Goal: Task Accomplishment & Management: Use online tool/utility

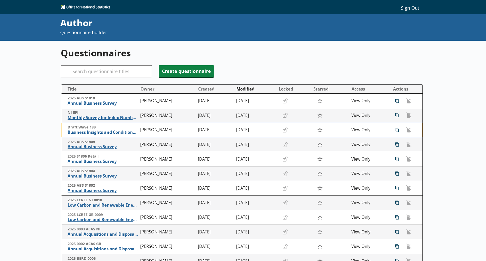
scroll to position [63, 0]
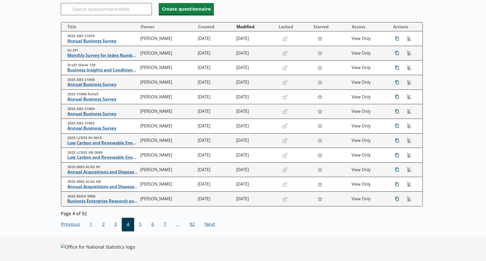
click at [139, 224] on span "5" at bounding box center [140, 225] width 12 height 14
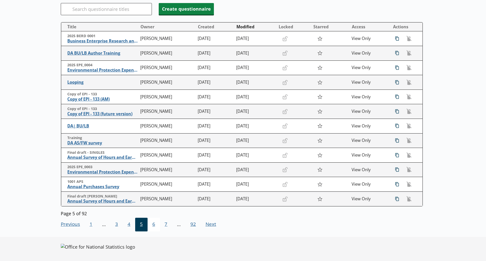
click at [155, 225] on span "6" at bounding box center [153, 225] width 12 height 14
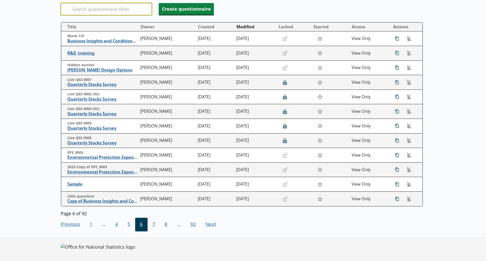
click at [100, 8] on input "Search" at bounding box center [106, 9] width 91 height 12
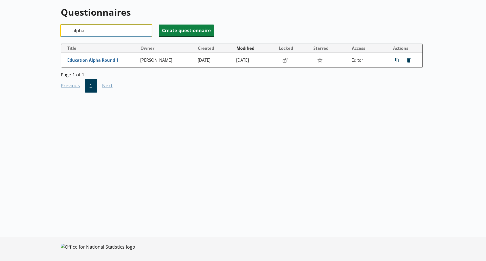
scroll to position [41, 0]
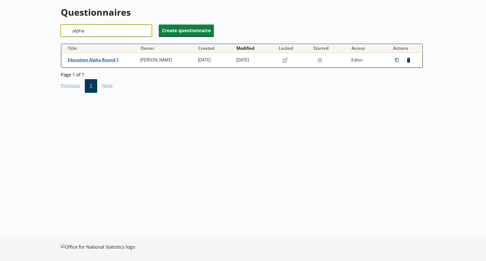
type input "alpha"
click at [94, 56] on td "Education Alpha Round 1" at bounding box center [99, 60] width 77 height 15
click at [91, 60] on span "Education Alpha Round 1" at bounding box center [103, 59] width 70 height 5
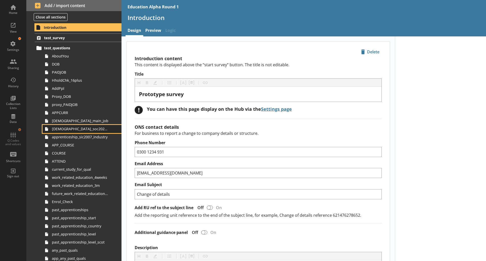
click at [96, 129] on span "[DEMOGRAPHIC_DATA]_soc2020_job_title" at bounding box center [80, 128] width 56 height 5
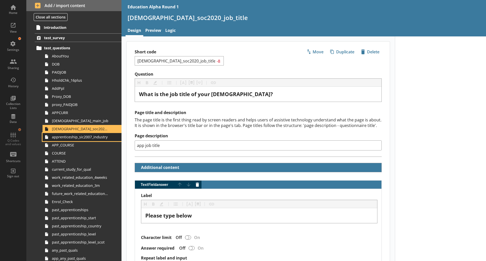
click at [90, 138] on span "apprenticeship_sic2007_industry" at bounding box center [80, 137] width 56 height 5
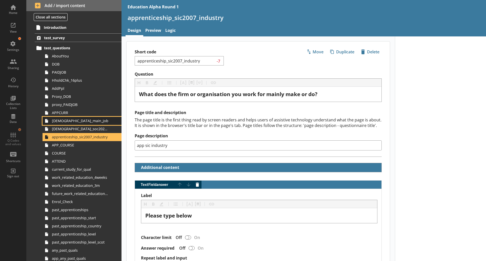
click at [90, 121] on span "[DEMOGRAPHIC_DATA]_main_job" at bounding box center [80, 120] width 56 height 5
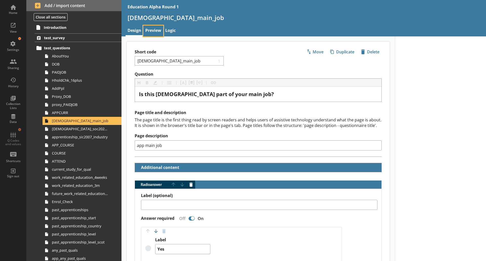
click at [151, 29] on link "Preview" at bounding box center [153, 31] width 20 height 11
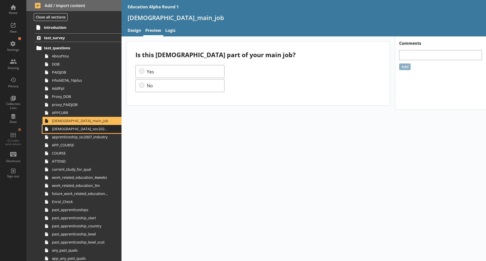
click at [75, 129] on span "[DEMOGRAPHIC_DATA]_soc2020_job_title" at bounding box center [80, 128] width 56 height 5
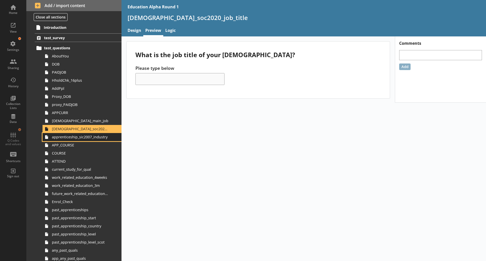
click at [90, 136] on span "apprenticeship_sic2007_industry" at bounding box center [80, 137] width 56 height 5
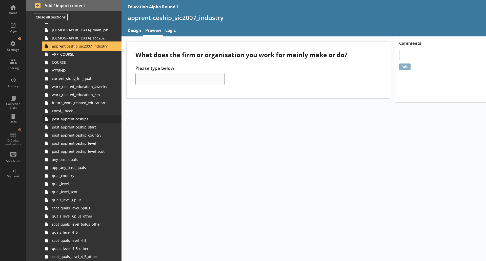
scroll to position [91, 0]
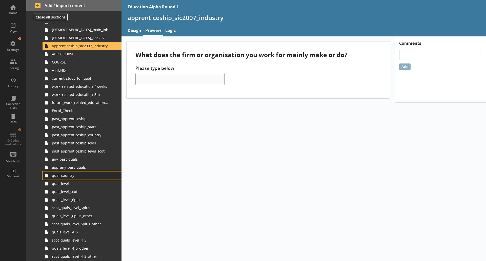
click at [68, 176] on span "qual_country" at bounding box center [80, 175] width 56 height 5
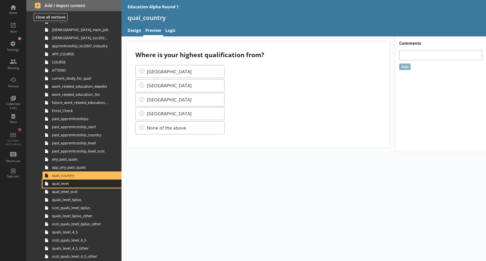
click at [67, 183] on span "qual_level" at bounding box center [80, 183] width 56 height 5
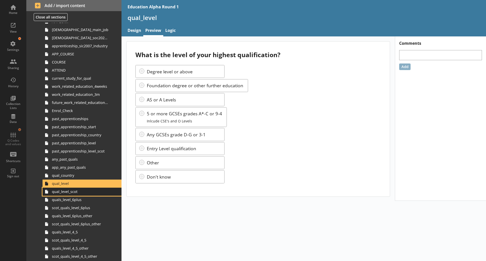
click at [73, 194] on span "qual_level_scot" at bounding box center [80, 191] width 56 height 5
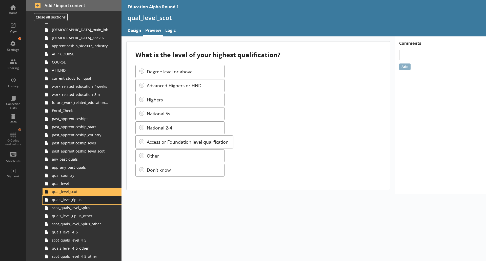
click at [79, 201] on span "quals_level_6plus" at bounding box center [80, 199] width 56 height 5
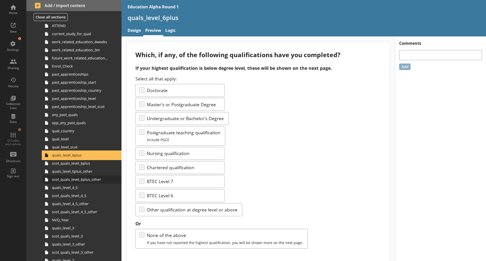
scroll to position [136, 0]
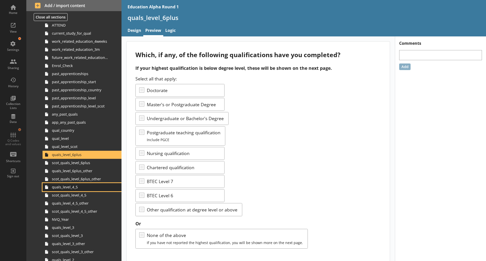
click at [69, 190] on link "quals_level_4_5" at bounding box center [82, 187] width 79 height 8
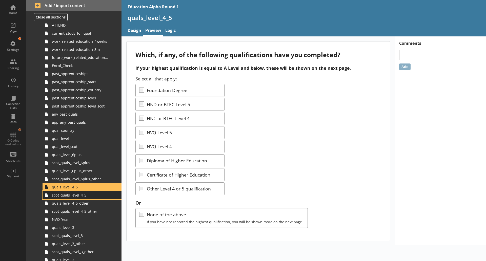
click at [68, 196] on span "scot_quals_level_4_5" at bounding box center [80, 195] width 56 height 5
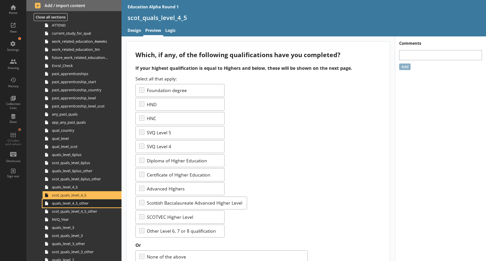
click at [74, 204] on span "quals_level_4_5_other" at bounding box center [80, 203] width 56 height 5
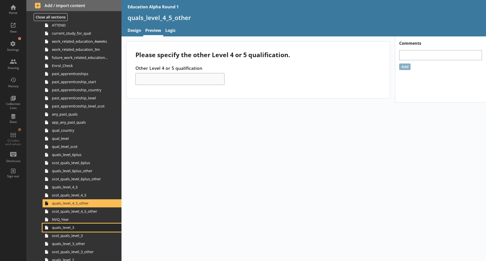
click at [65, 229] on span "quals_level_3" at bounding box center [80, 227] width 56 height 5
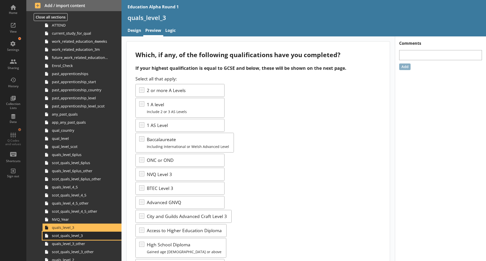
click at [70, 237] on span "scot_quals_level_3" at bounding box center [80, 235] width 56 height 5
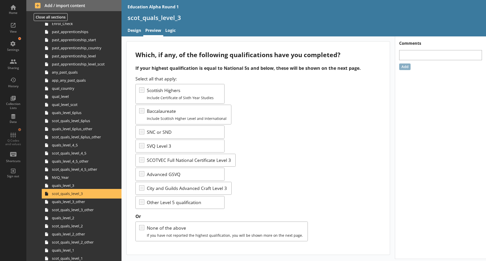
scroll to position [185, 0]
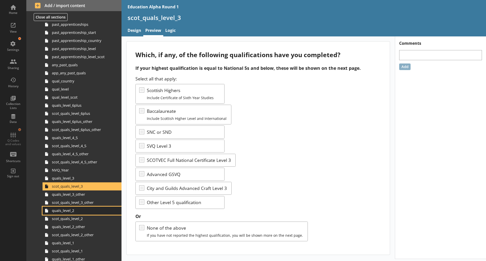
click at [70, 210] on span "quals_level_2" at bounding box center [80, 210] width 56 height 5
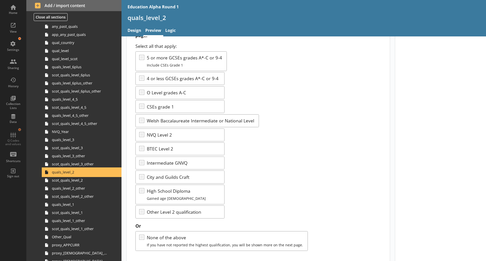
scroll to position [46, 0]
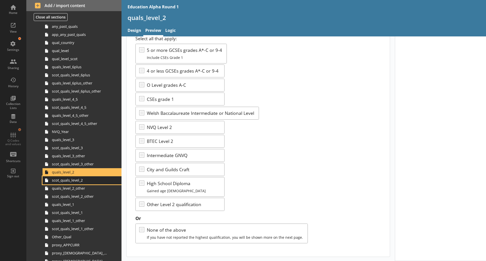
click at [84, 178] on span "scot_quals_level_2" at bounding box center [80, 180] width 56 height 5
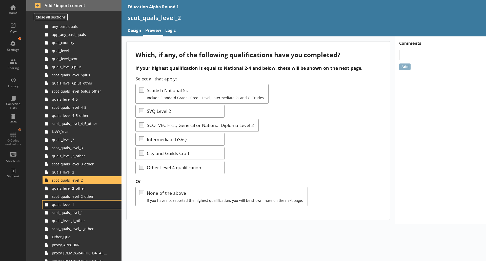
click at [73, 203] on span "quals_level_1" at bounding box center [80, 204] width 56 height 5
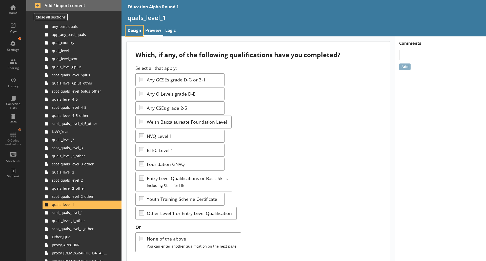
click at [136, 28] on link "Design" at bounding box center [134, 31] width 18 height 11
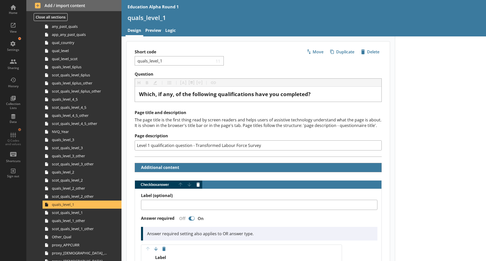
type textarea "x"
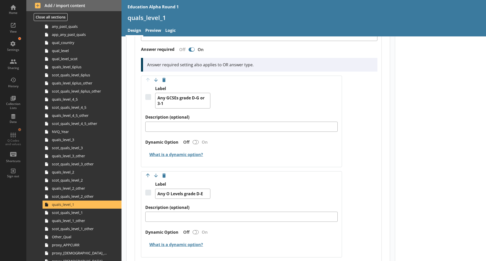
scroll to position [145, 0]
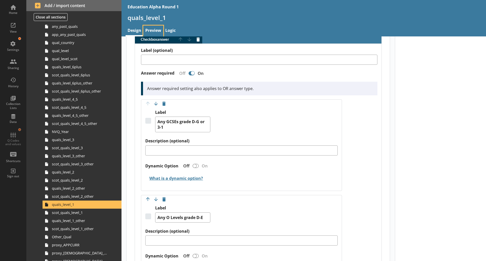
click at [152, 31] on link "Preview" at bounding box center [153, 31] width 20 height 11
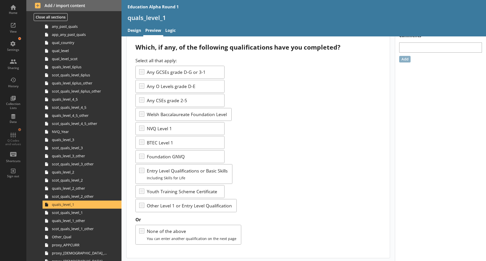
scroll to position [7, 0]
click at [75, 212] on span "scot_quals_level_1" at bounding box center [80, 212] width 56 height 5
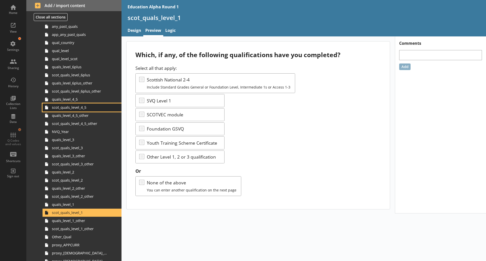
click at [80, 108] on span "scot_quals_level_4_5" at bounding box center [80, 107] width 56 height 5
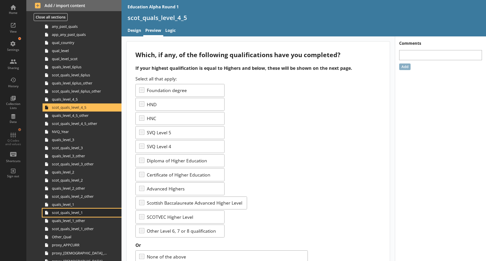
click at [71, 213] on span "scot_quals_level_1" at bounding box center [80, 212] width 56 height 5
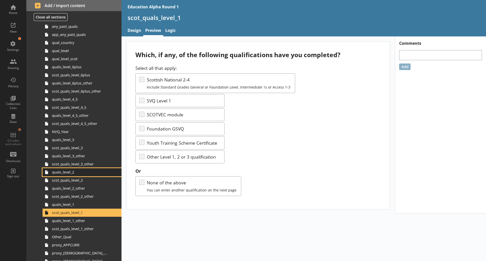
click at [63, 173] on span "quals_level_2" at bounding box center [80, 172] width 56 height 5
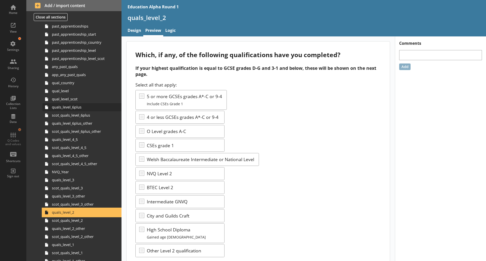
scroll to position [183, 0]
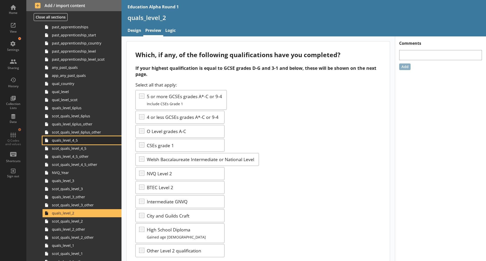
click at [70, 143] on link "quals_level_4_5" at bounding box center [82, 140] width 79 height 8
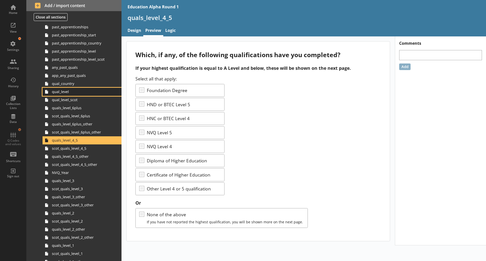
click at [65, 94] on span "qual_level" at bounding box center [80, 91] width 56 height 5
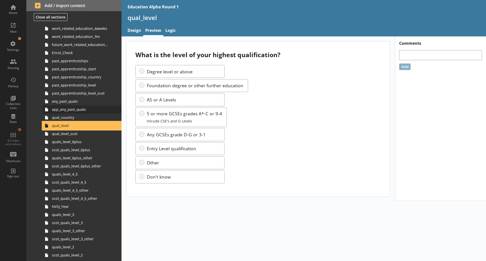
scroll to position [146, 0]
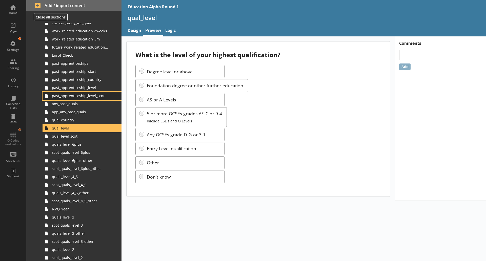
click at [81, 96] on span "past_apprenticeship_level_scot" at bounding box center [80, 95] width 56 height 5
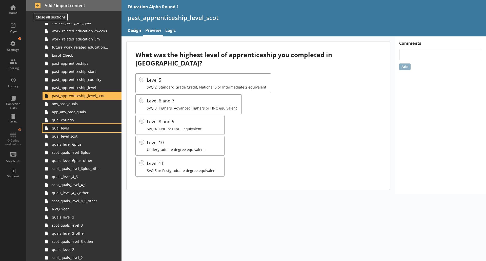
click at [66, 128] on span "qual_level" at bounding box center [80, 128] width 56 height 5
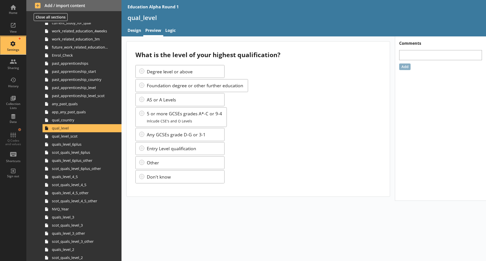
click at [11, 52] on div "Settings" at bounding box center [13, 50] width 18 height 4
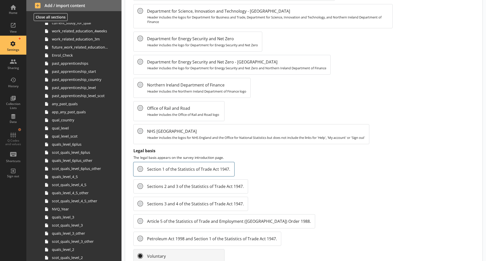
scroll to position [471, 0]
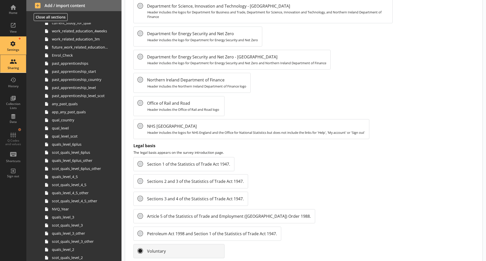
click at [14, 68] on div "Sharing" at bounding box center [13, 68] width 18 height 4
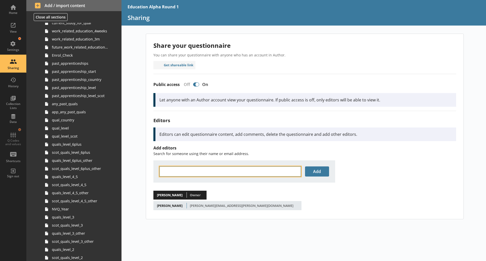
click at [185, 173] on input "text" at bounding box center [229, 171] width 141 height 10
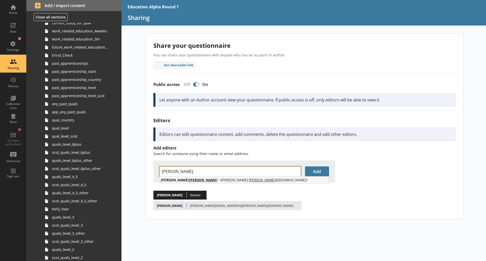
click at [177, 183] on li "[PERSON_NAME] < [PERSON_NAME]. [PERSON_NAME] @[DOMAIN_NAME] >" at bounding box center [244, 180] width 169 height 7
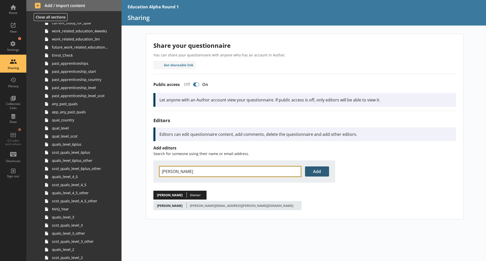
type input "[PERSON_NAME]"
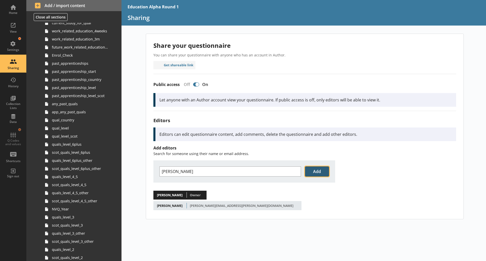
click at [313, 171] on button "Add" at bounding box center [317, 171] width 24 height 10
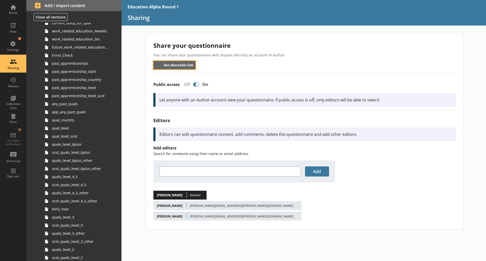
click at [171, 63] on button "Get shareable link" at bounding box center [174, 65] width 42 height 8
click at [16, 7] on div "Home" at bounding box center [13, 9] width 18 height 18
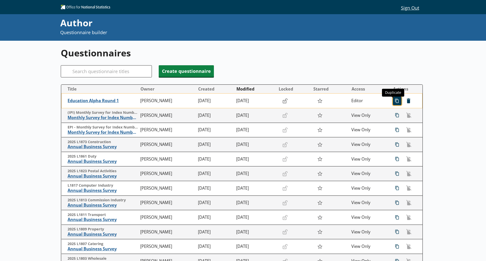
click at [393, 100] on span "icon-copy Duplicate" at bounding box center [397, 101] width 8 height 8
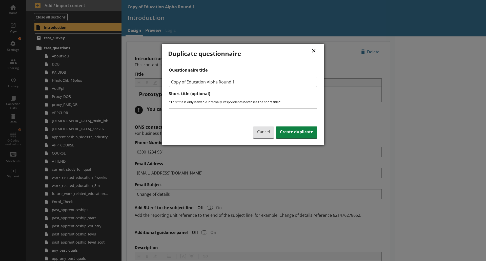
drag, startPoint x: 185, startPoint y: 80, endPoint x: 145, endPoint y: 80, distance: 40.5
click at [145, 80] on div "× Duplicate questionnaire Questionnaire title Copy of Education Alpha Round 1 S…" at bounding box center [243, 130] width 486 height 261
drag, startPoint x: 186, startPoint y: 82, endPoint x: 121, endPoint y: 83, distance: 65.3
click at [121, 83] on div "× Duplicate questionnaire Questionnaire title Original Education Alpha Round 1 …" at bounding box center [243, 130] width 486 height 261
click at [230, 79] on input "Education Alpha Round 1" at bounding box center [243, 82] width 148 height 10
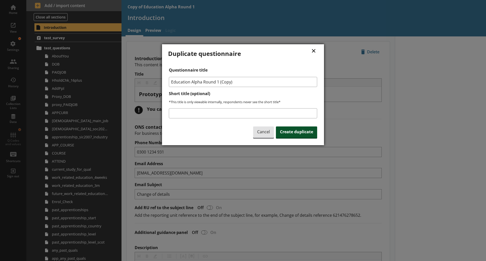
type input "Education Alpha Round 1 (Copy)"
click at [287, 129] on span "Create duplicate" at bounding box center [296, 132] width 41 height 12
